Goal: Task Accomplishment & Management: Complete application form

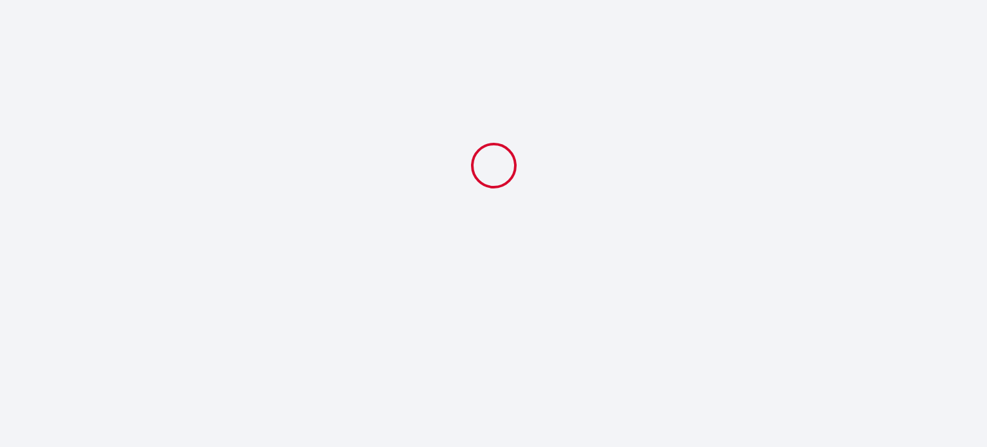
select select
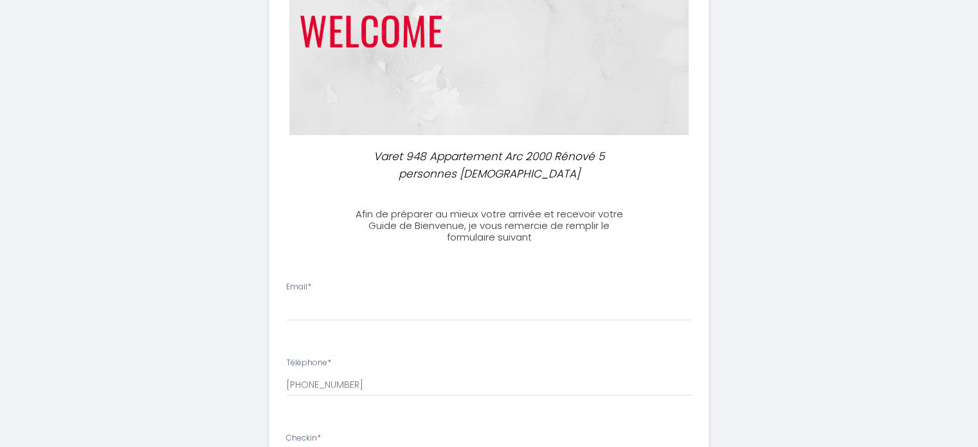
scroll to position [193, 0]
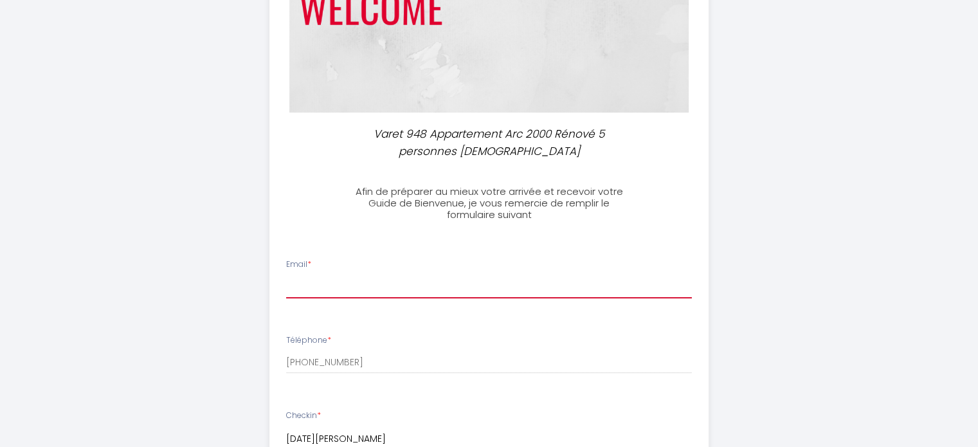
click at [400, 287] on input "Email *" at bounding box center [489, 286] width 406 height 23
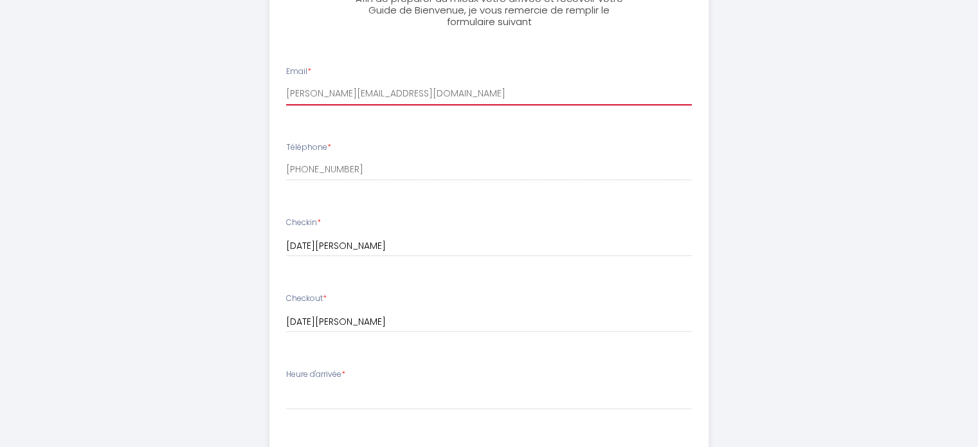
scroll to position [450, 0]
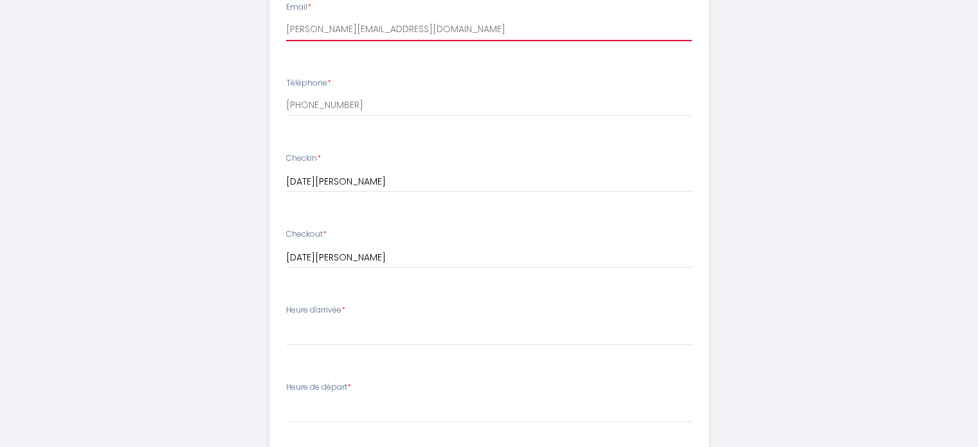
type input "[PERSON_NAME][EMAIL_ADDRESS][DOMAIN_NAME]"
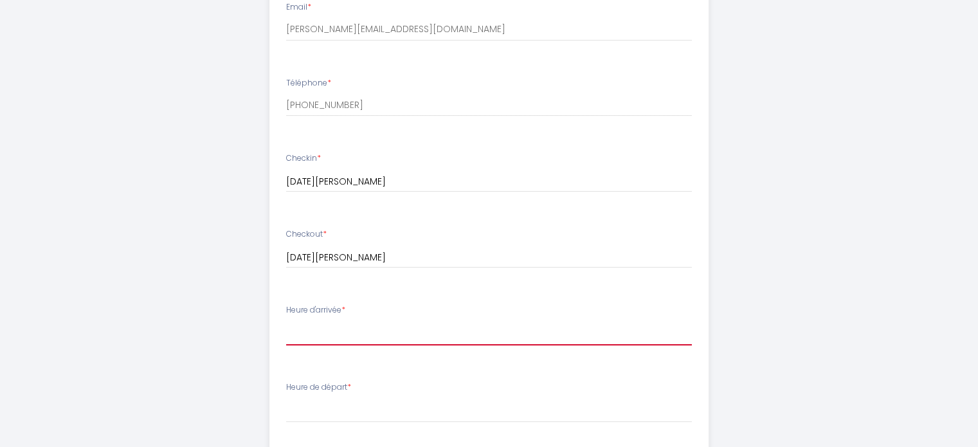
click at [373, 323] on select "16:00 16:30 17:00 17:30 18:00 18:30 19:00" at bounding box center [489, 333] width 406 height 24
select select "16:00"
click at [286, 321] on select "16:00 16:30 17:00 17:30 18:00 18:30 19:00" at bounding box center [489, 333] width 406 height 24
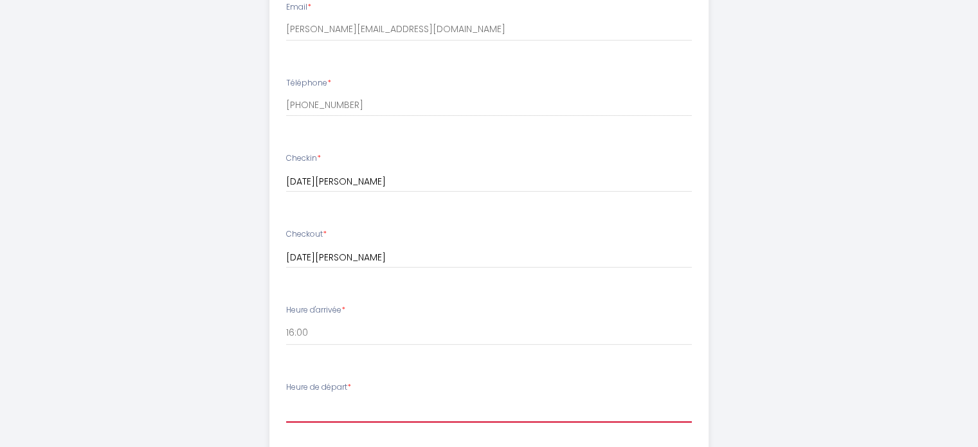
click at [368, 408] on select "00:00 00:30 01:00 01:30 02:00 02:30 03:00 03:30 04:00 04:30 05:00 05:30 06:00 0…" at bounding box center [489, 410] width 406 height 24
select select "10:00"
click at [286, 398] on select "00:00 00:30 01:00 01:30 02:00 02:30 03:00 03:30 04:00 04:30 05:00 05:30 06:00 0…" at bounding box center [489, 410] width 406 height 24
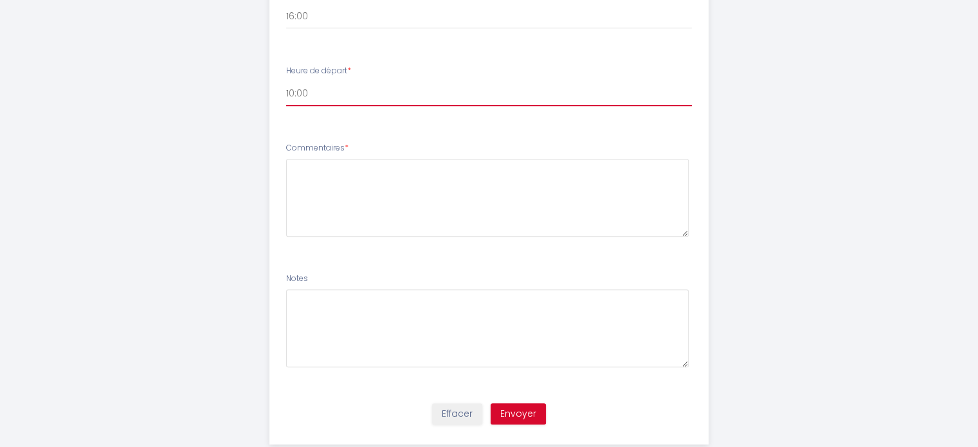
scroll to position [771, 0]
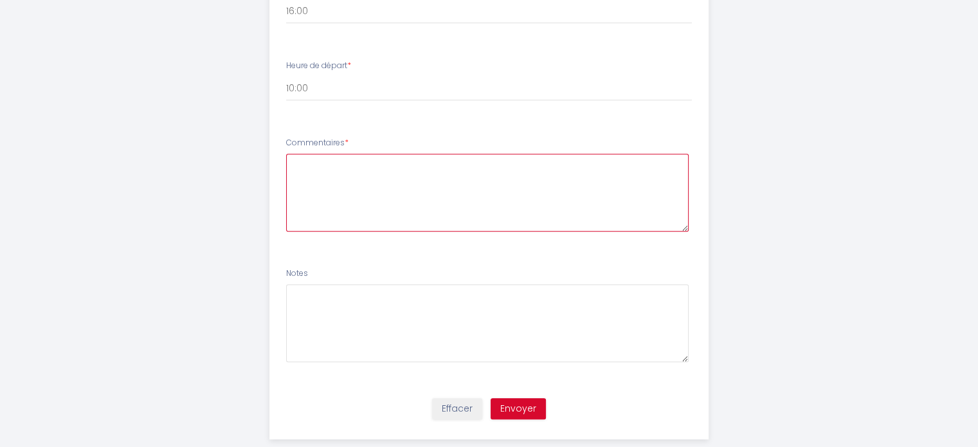
click at [404, 176] on textarea at bounding box center [487, 193] width 402 height 78
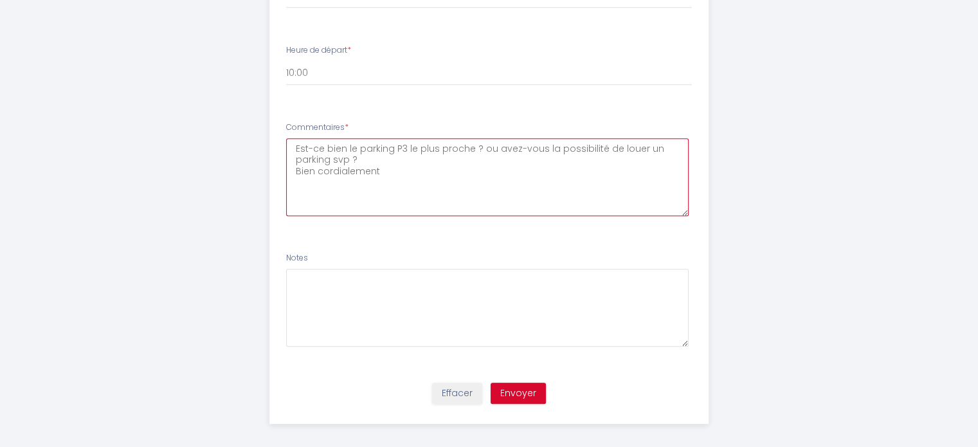
scroll to position [794, 0]
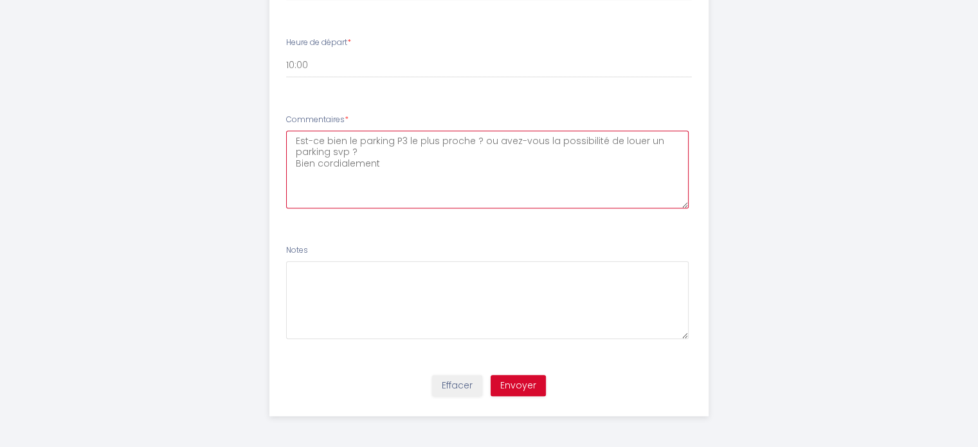
click at [295, 141] on textarea "Est-ce bien le parking P3 le plus proche ? ou avez-vous la possibilité de louer…" at bounding box center [487, 169] width 402 height 78
type textarea "Bonjour, Est-ce bien le parking P3 le plus proche ? ou avez-vous la possibilité…"
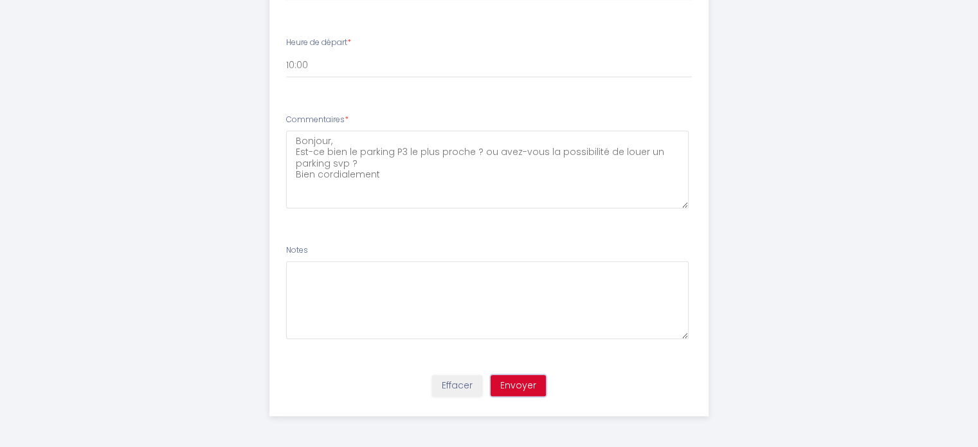
click at [527, 383] on button "Envoyer" at bounding box center [517, 386] width 55 height 22
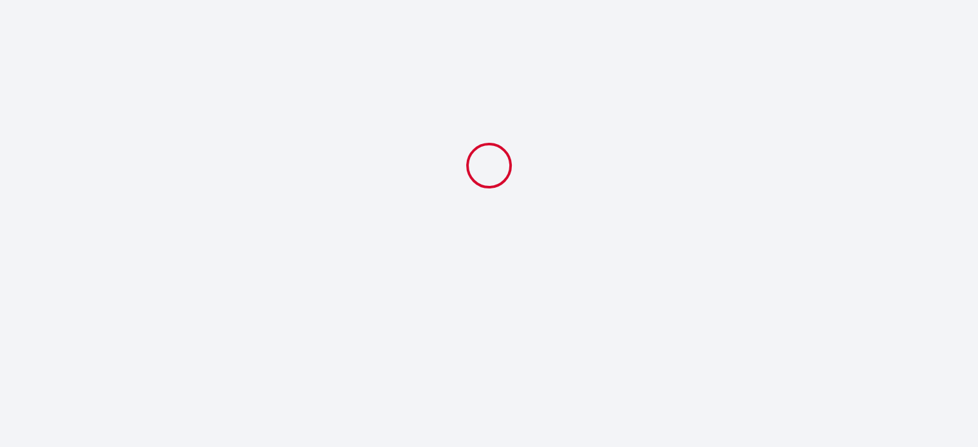
scroll to position [0, 0]
select select "10:00"
